Goal: Use online tool/utility: Utilize a website feature to perform a specific function

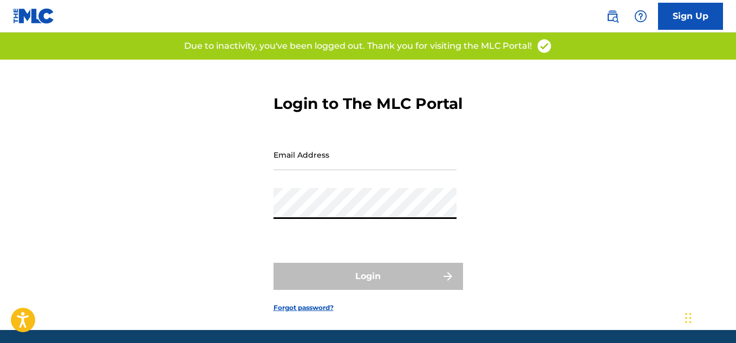
type input "[EMAIL_ADDRESS][DOMAIN_NAME]"
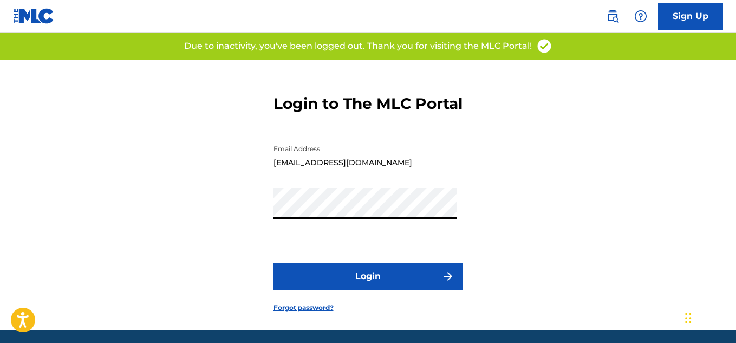
click at [347, 290] on button "Login" at bounding box center [368, 276] width 190 height 27
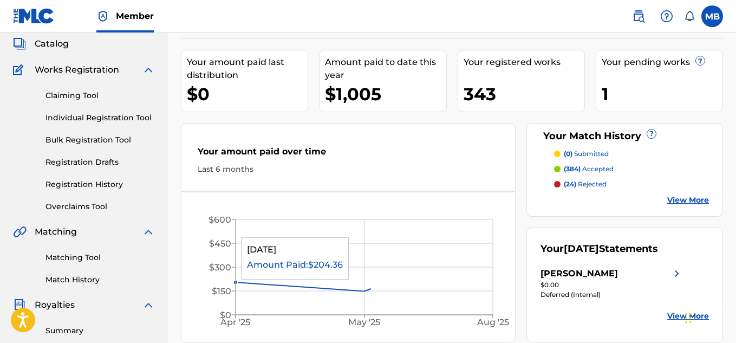
scroll to position [90, 0]
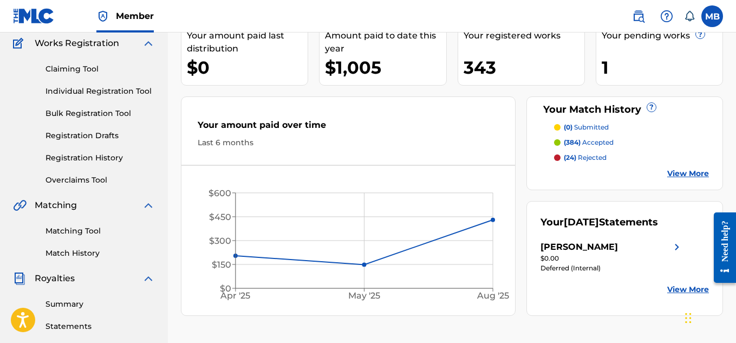
click at [88, 228] on link "Matching Tool" at bounding box center [99, 230] width 109 height 11
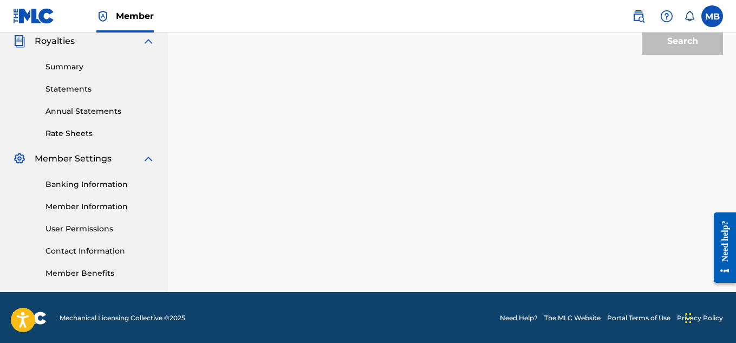
scroll to position [329, 0]
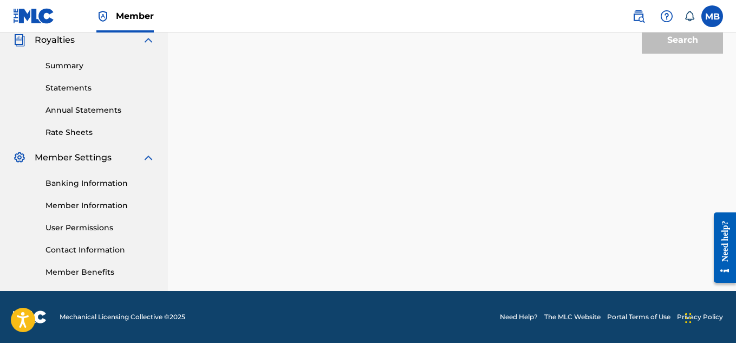
click at [570, 318] on link "The MLC Website" at bounding box center [572, 317] width 56 height 10
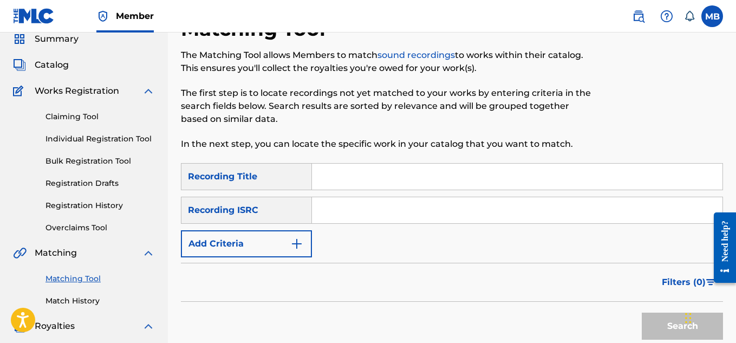
scroll to position [0, 0]
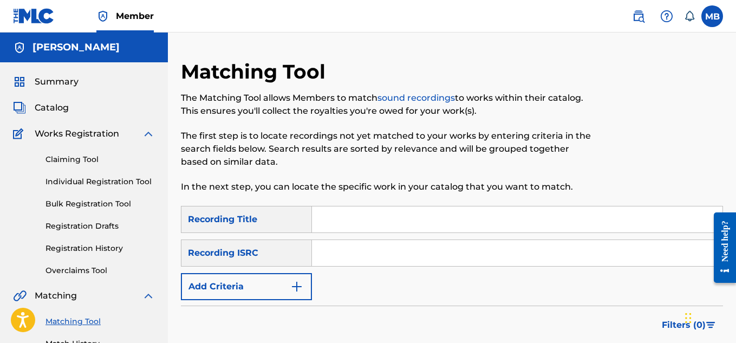
click at [44, 82] on span "Summary" at bounding box center [57, 81] width 44 height 13
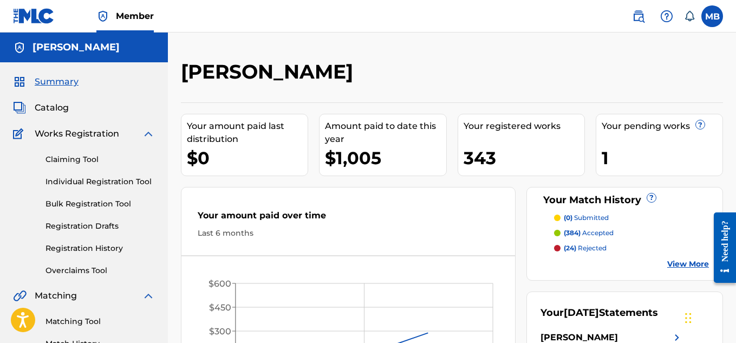
click at [52, 110] on span "Catalog" at bounding box center [52, 107] width 34 height 13
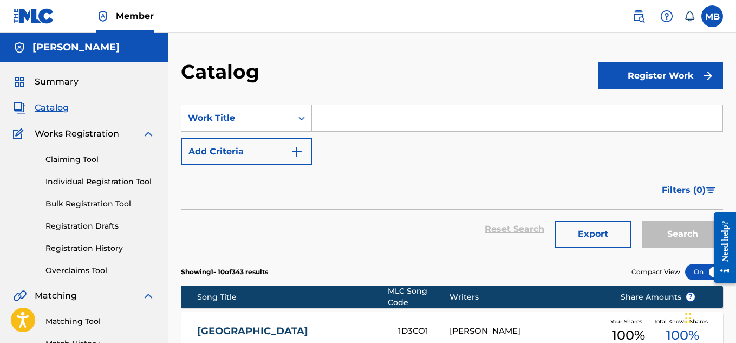
click at [79, 322] on link "Matching Tool" at bounding box center [99, 321] width 109 height 11
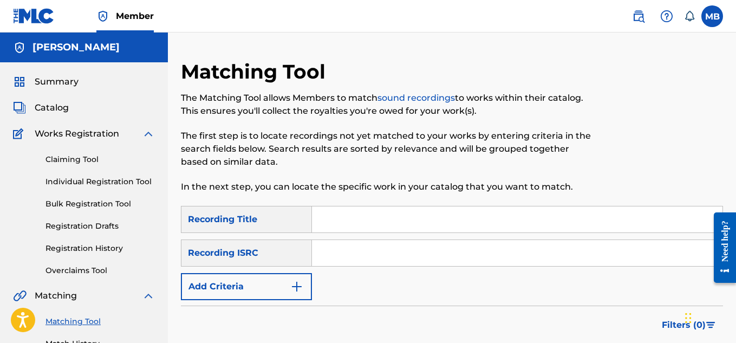
click at [303, 290] on button "Add Criteria" at bounding box center [246, 286] width 131 height 27
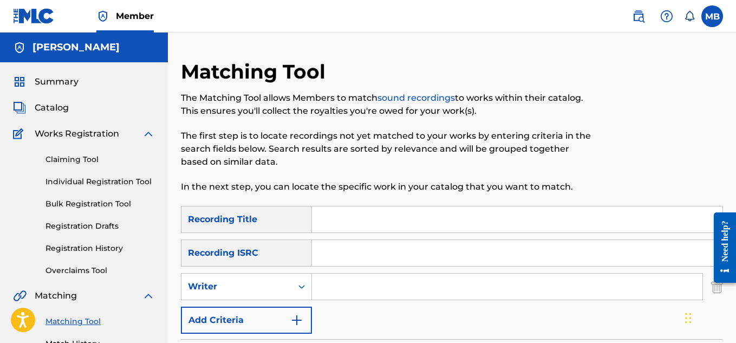
click at [340, 282] on input "Search Form" at bounding box center [507, 286] width 390 height 26
type input "[PERSON_NAME]"
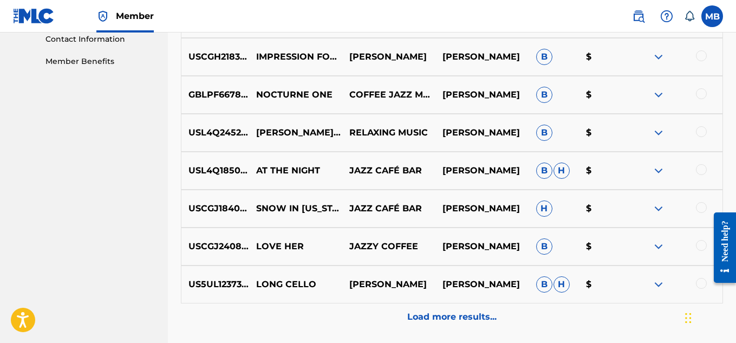
scroll to position [632, 0]
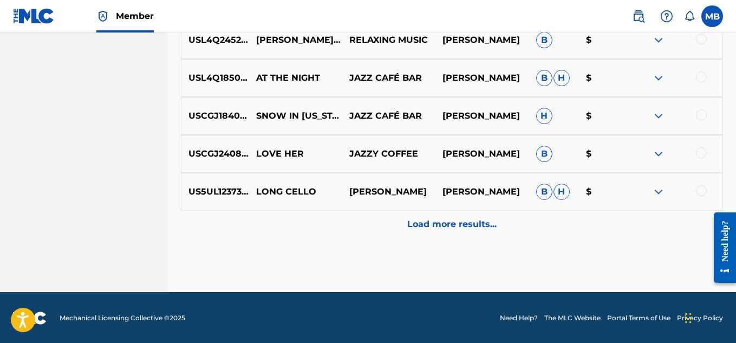
click at [459, 228] on p "Load more results..." at bounding box center [451, 224] width 89 height 13
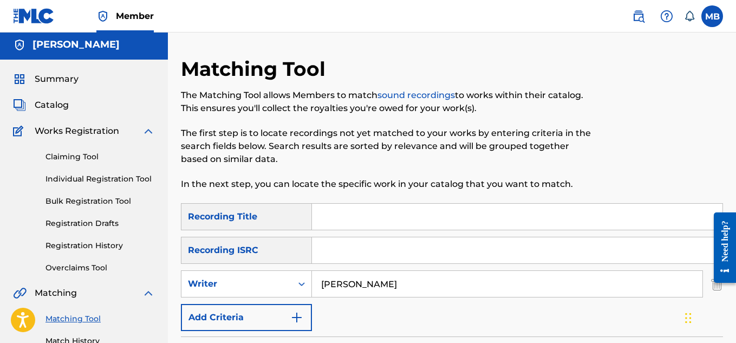
scroll to position [0, 0]
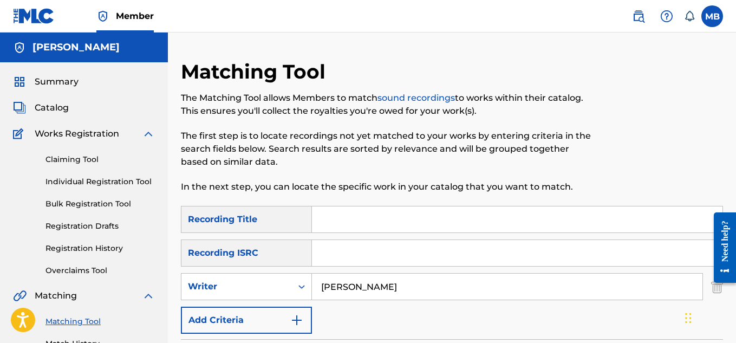
click at [57, 81] on span "Summary" at bounding box center [57, 81] width 44 height 13
